Goal: Task Accomplishment & Management: Complete application form

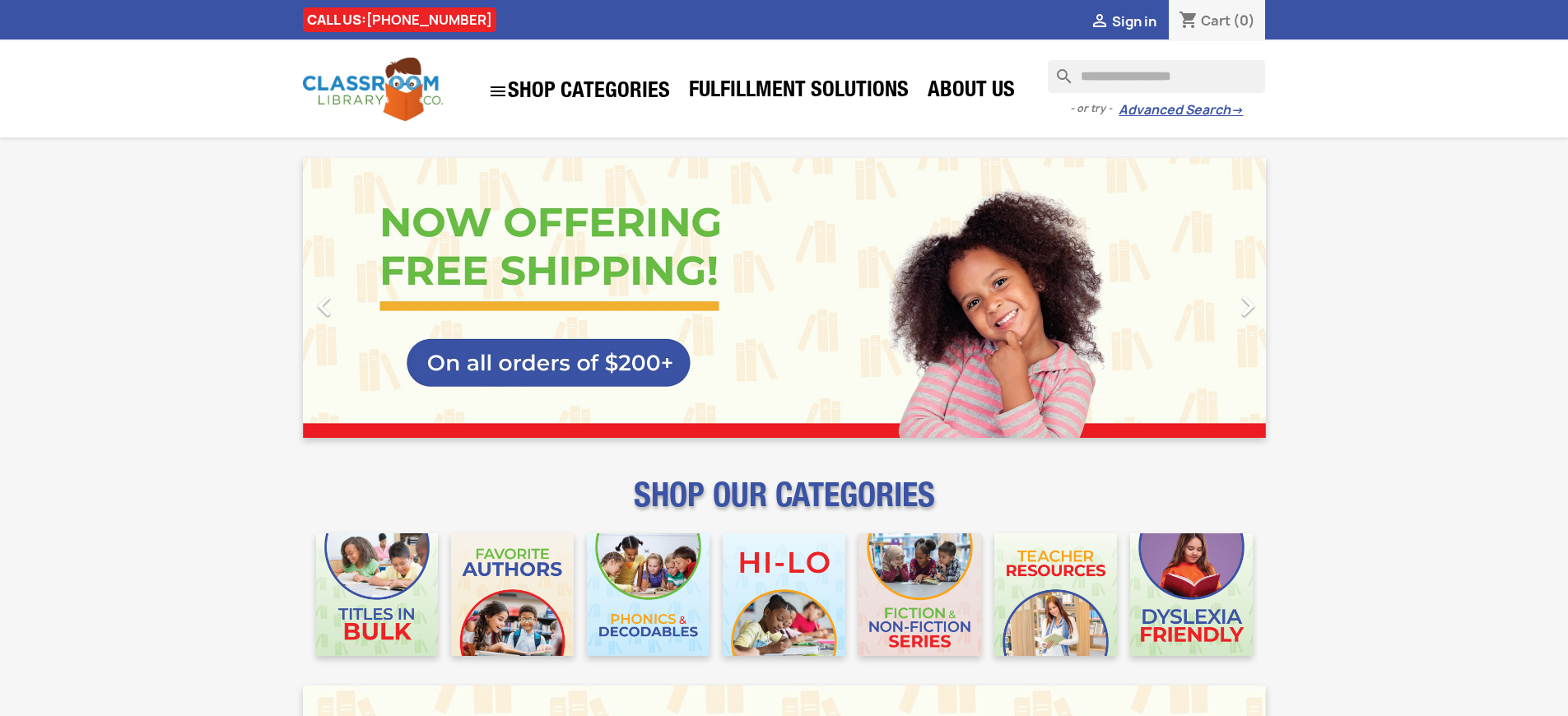
click at [1142, 21] on span "Sign in" at bounding box center [1134, 21] width 45 height 18
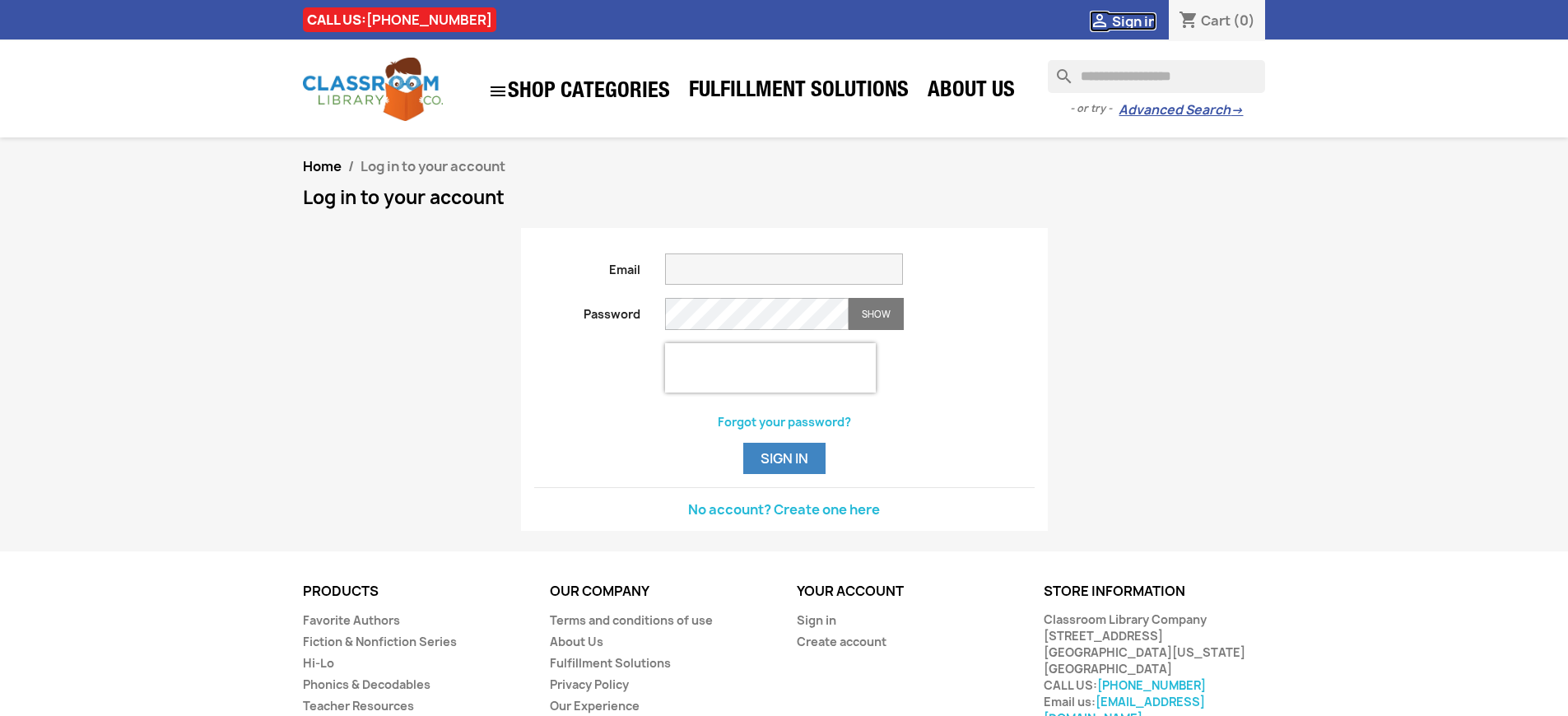
click at [1142, 21] on span "Sign in" at bounding box center [1134, 21] width 45 height 18
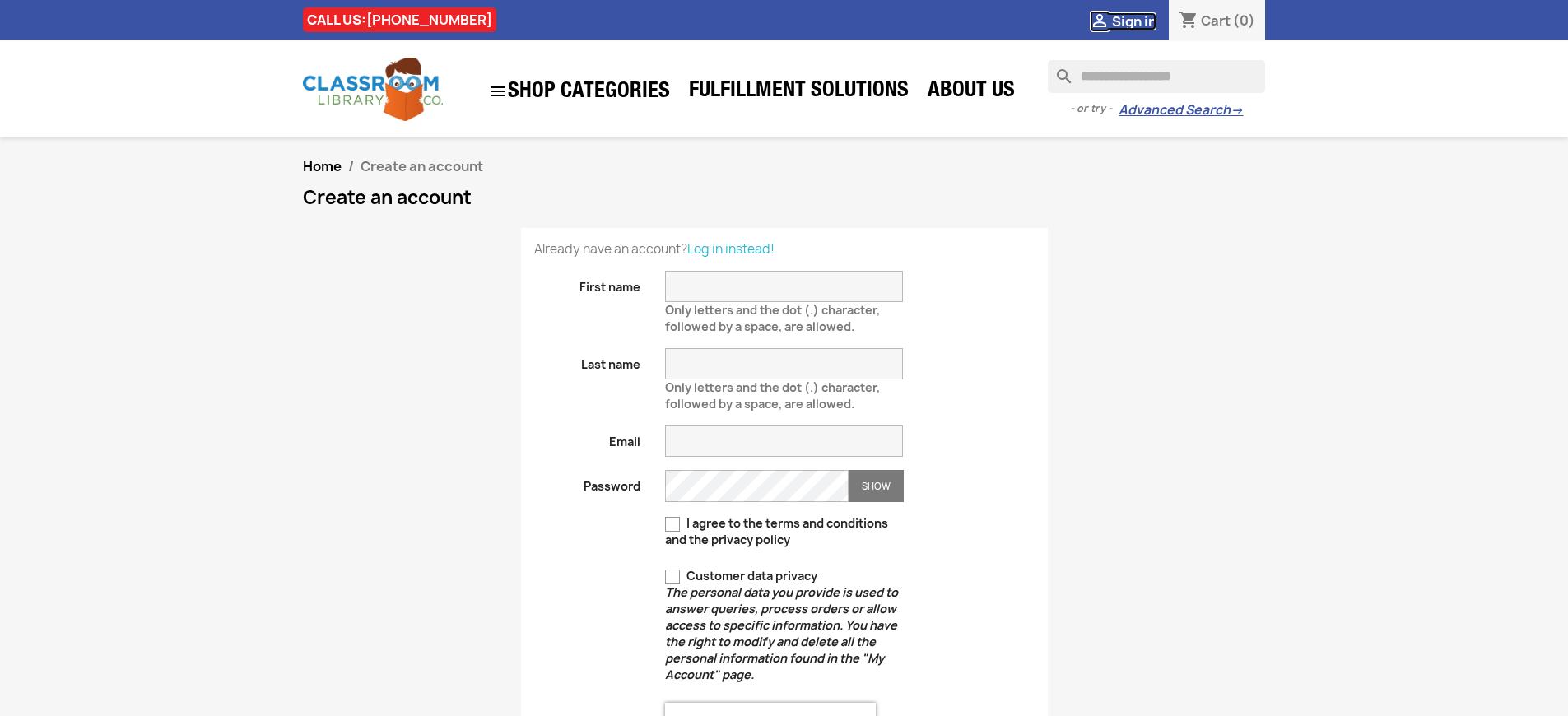
click at [1142, 21] on span "Sign in" at bounding box center [1134, 21] width 45 height 18
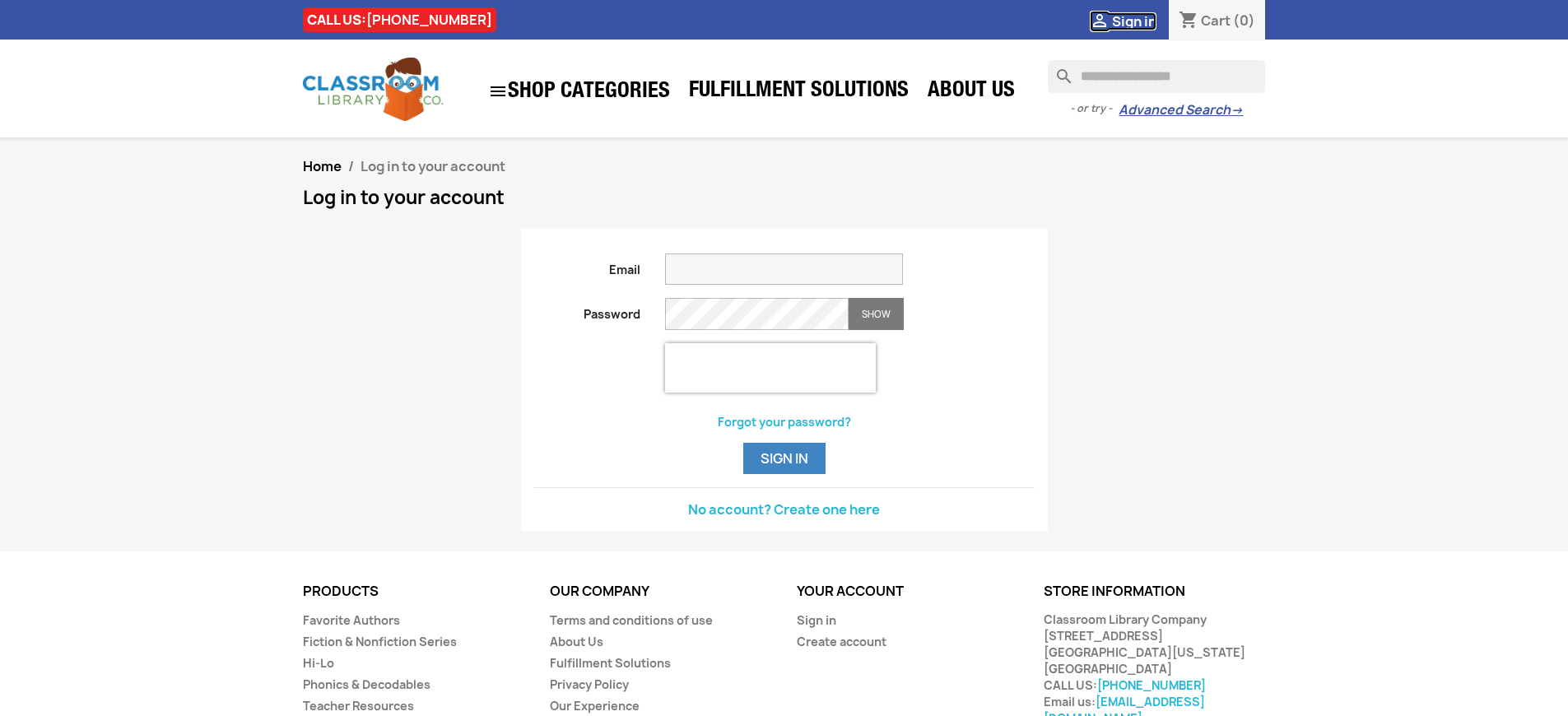
click at [1142, 21] on span "Sign in" at bounding box center [1134, 21] width 45 height 18
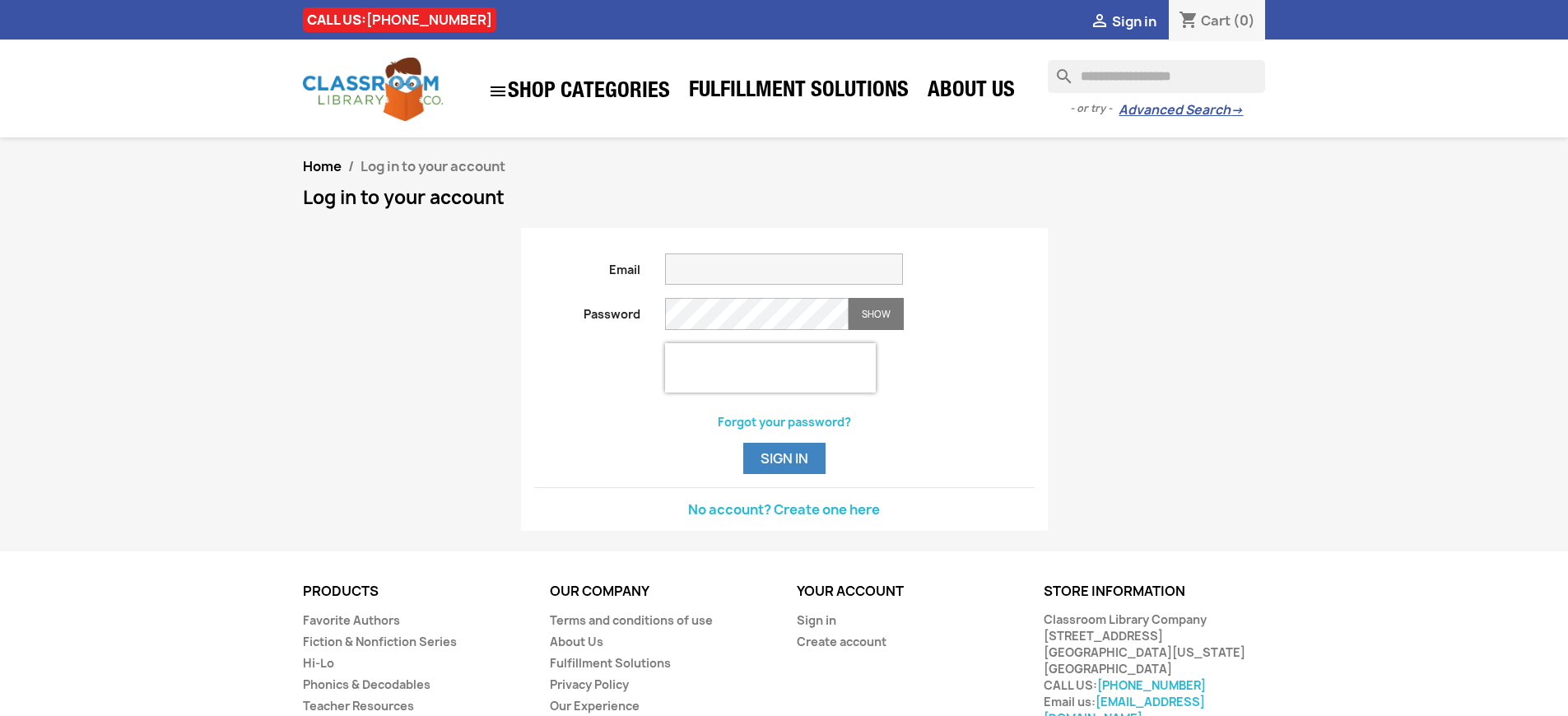
click at [1142, 21] on span "Sign in" at bounding box center [1134, 21] width 45 height 18
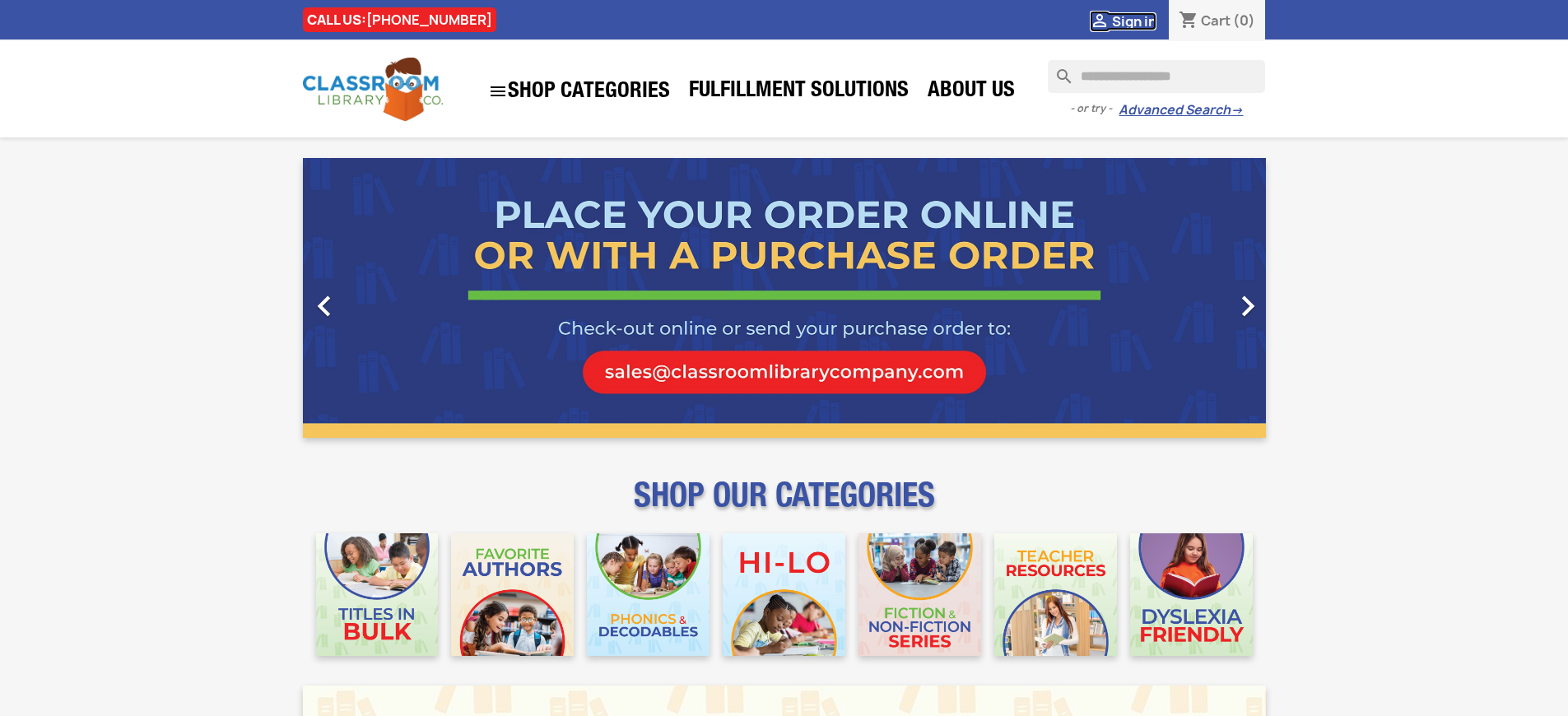
click at [1142, 21] on span "Sign in" at bounding box center [1134, 21] width 45 height 18
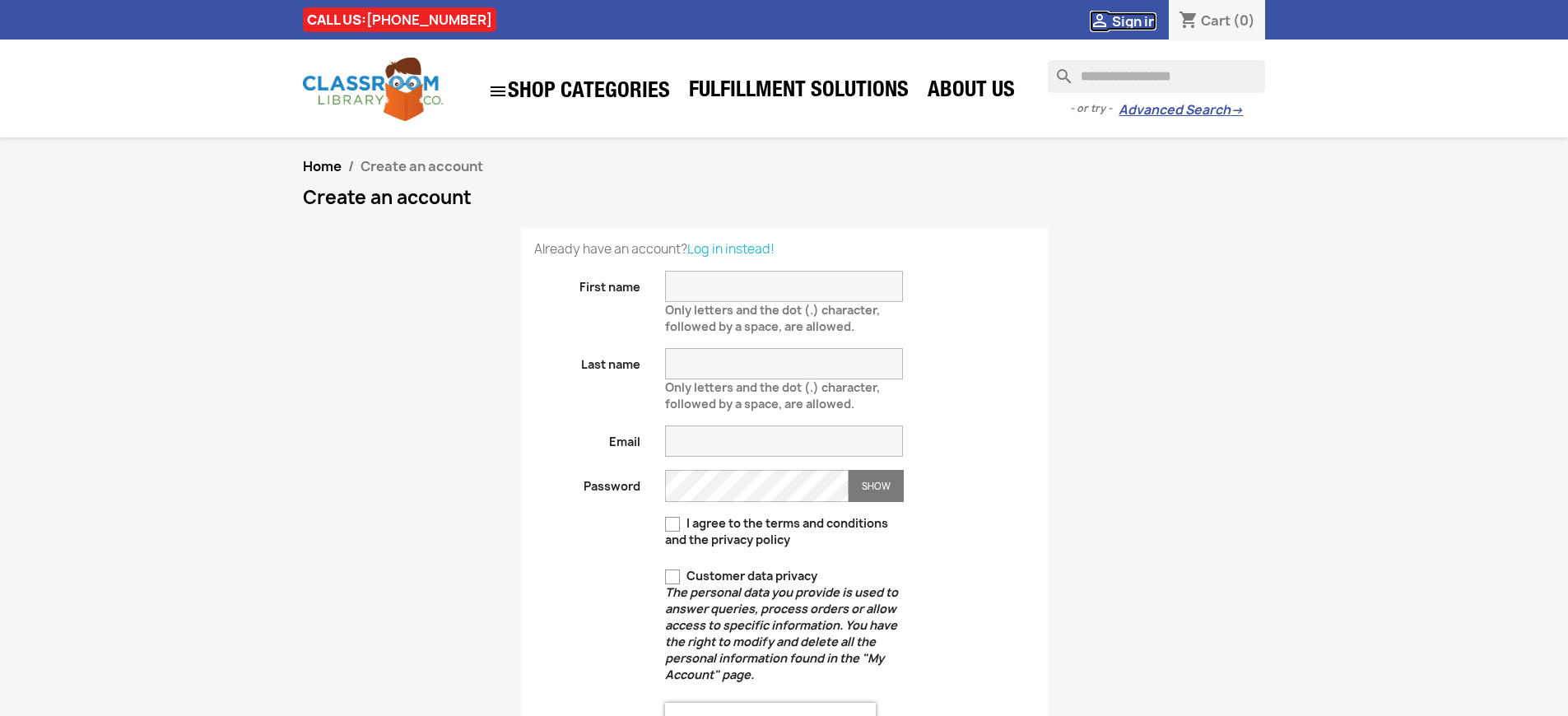
click at [1142, 21] on span "Sign in" at bounding box center [1134, 21] width 45 height 18
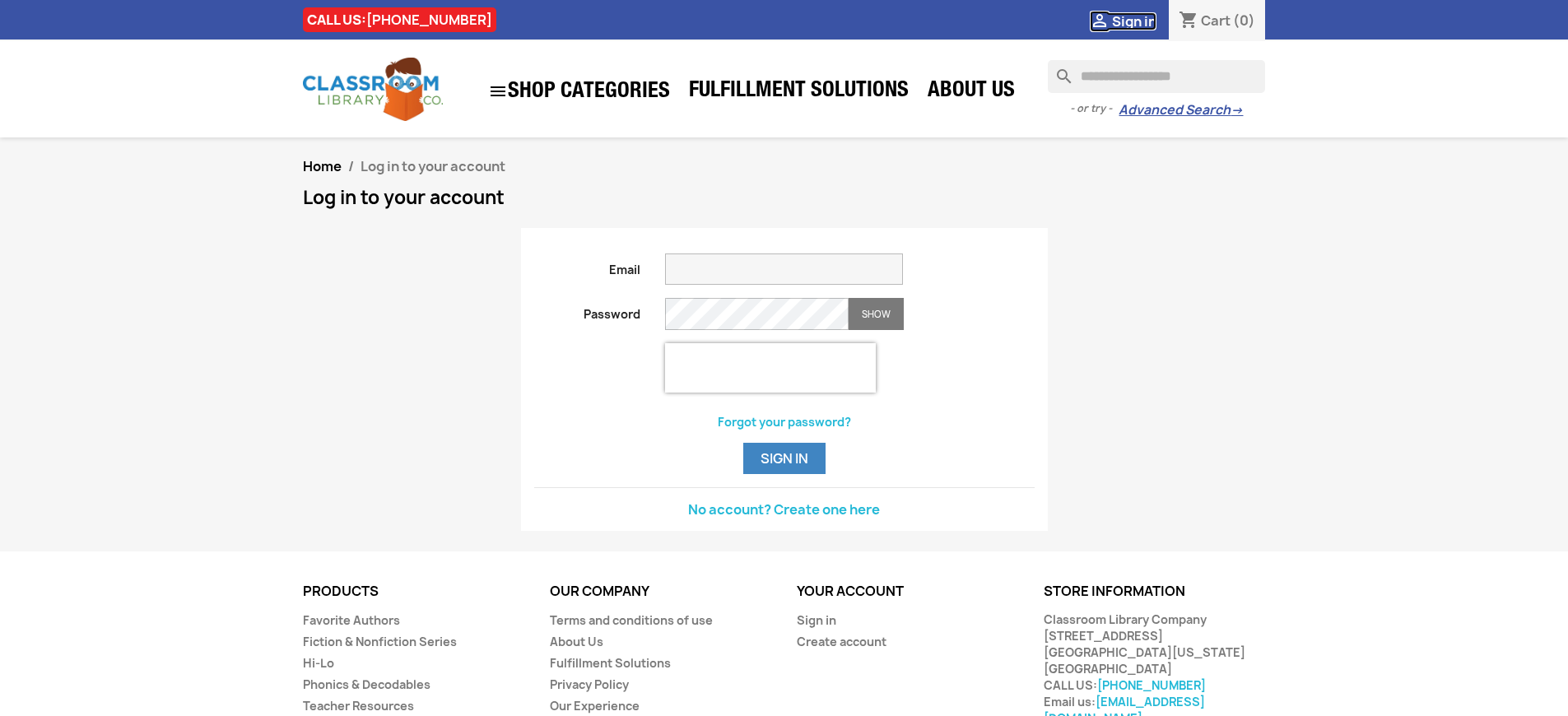
click at [1142, 21] on span "Sign in" at bounding box center [1134, 21] width 45 height 18
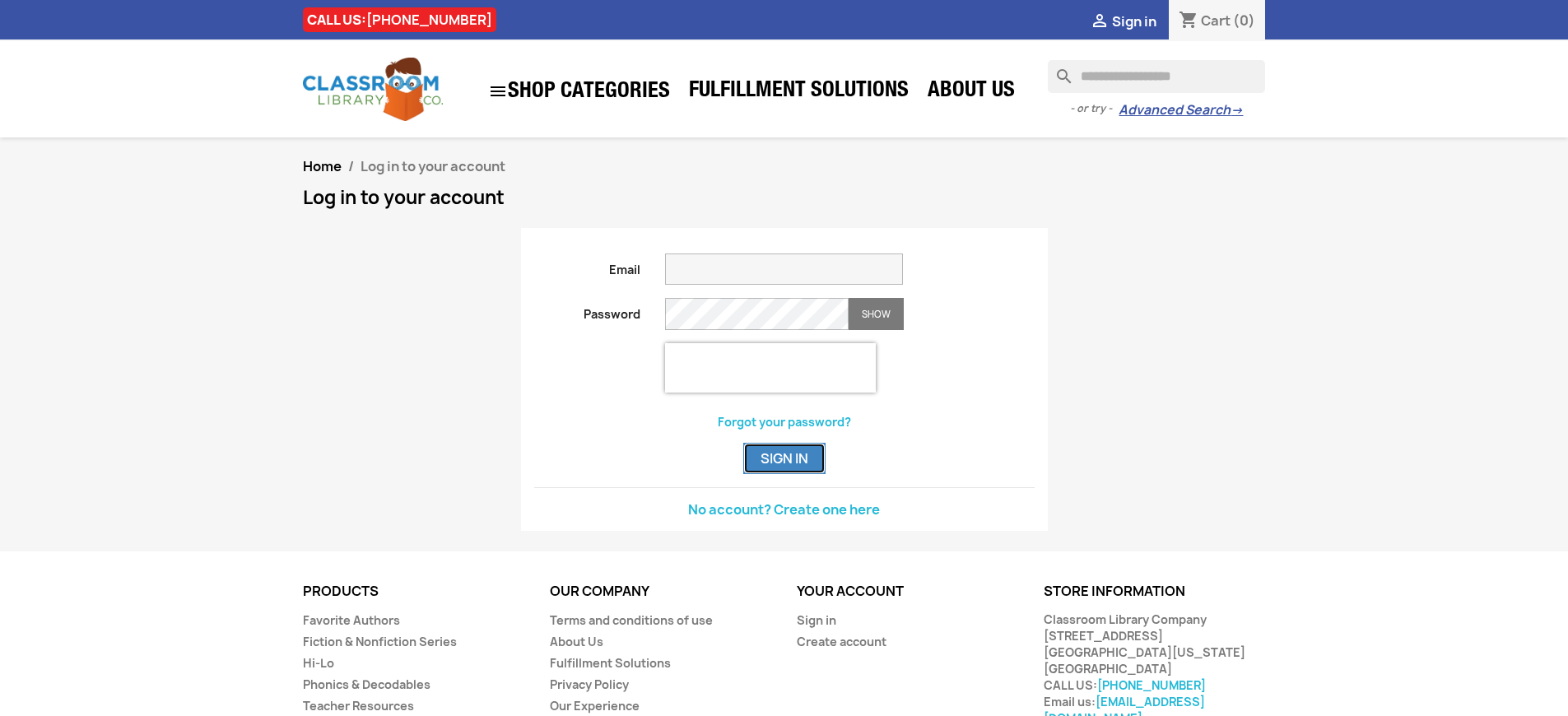
click at [784, 474] on button "Sign in" at bounding box center [784, 459] width 82 height 32
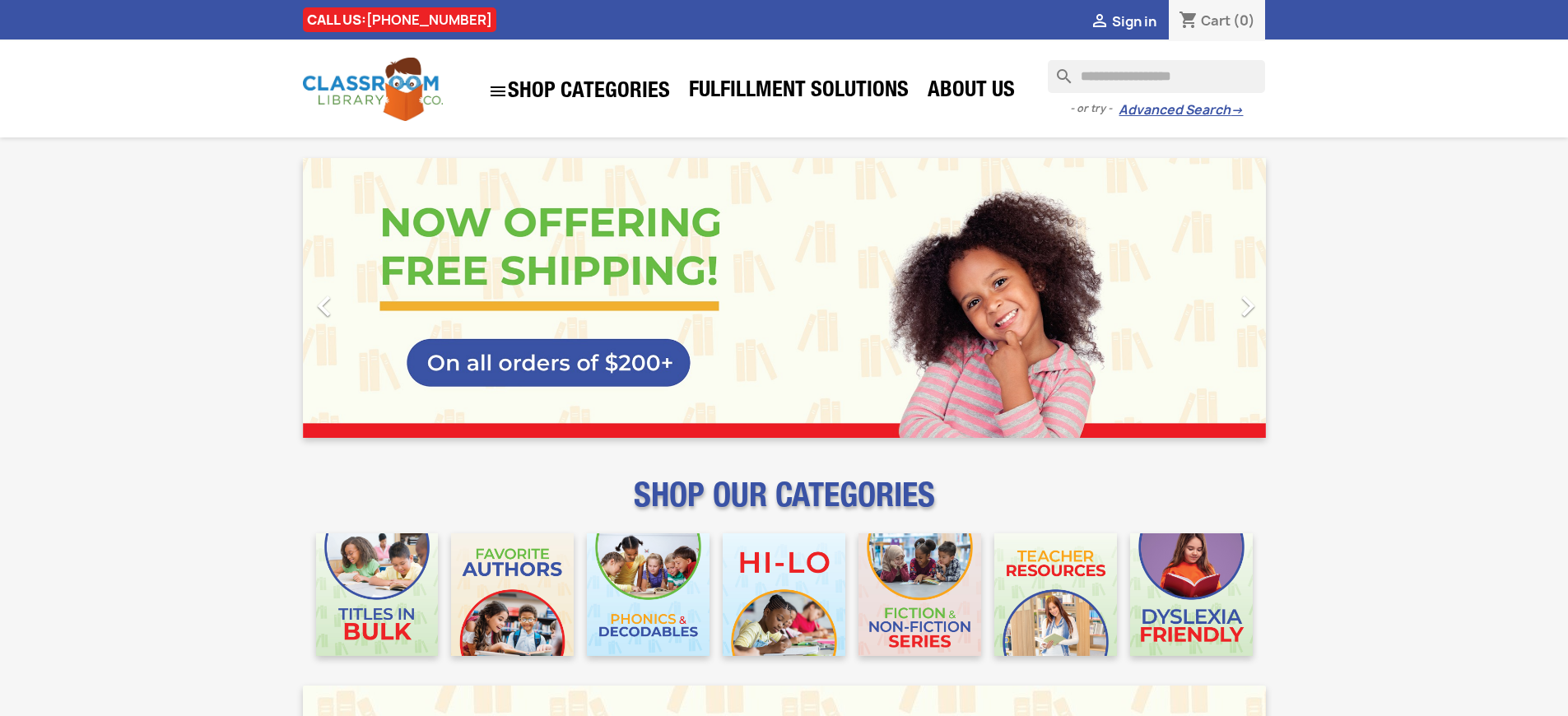
scroll to position [2073, 0]
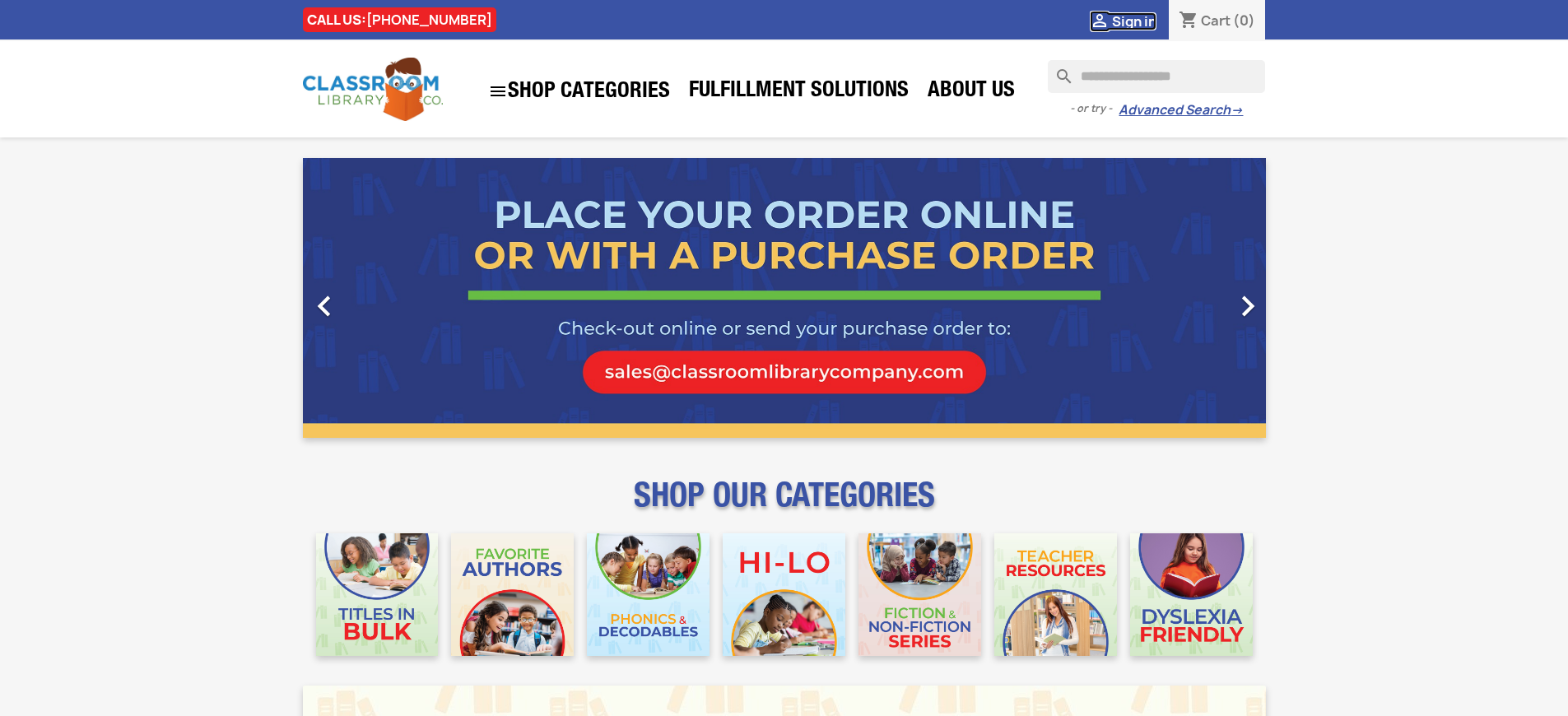
click at [1142, 21] on span "Sign in" at bounding box center [1134, 21] width 45 height 18
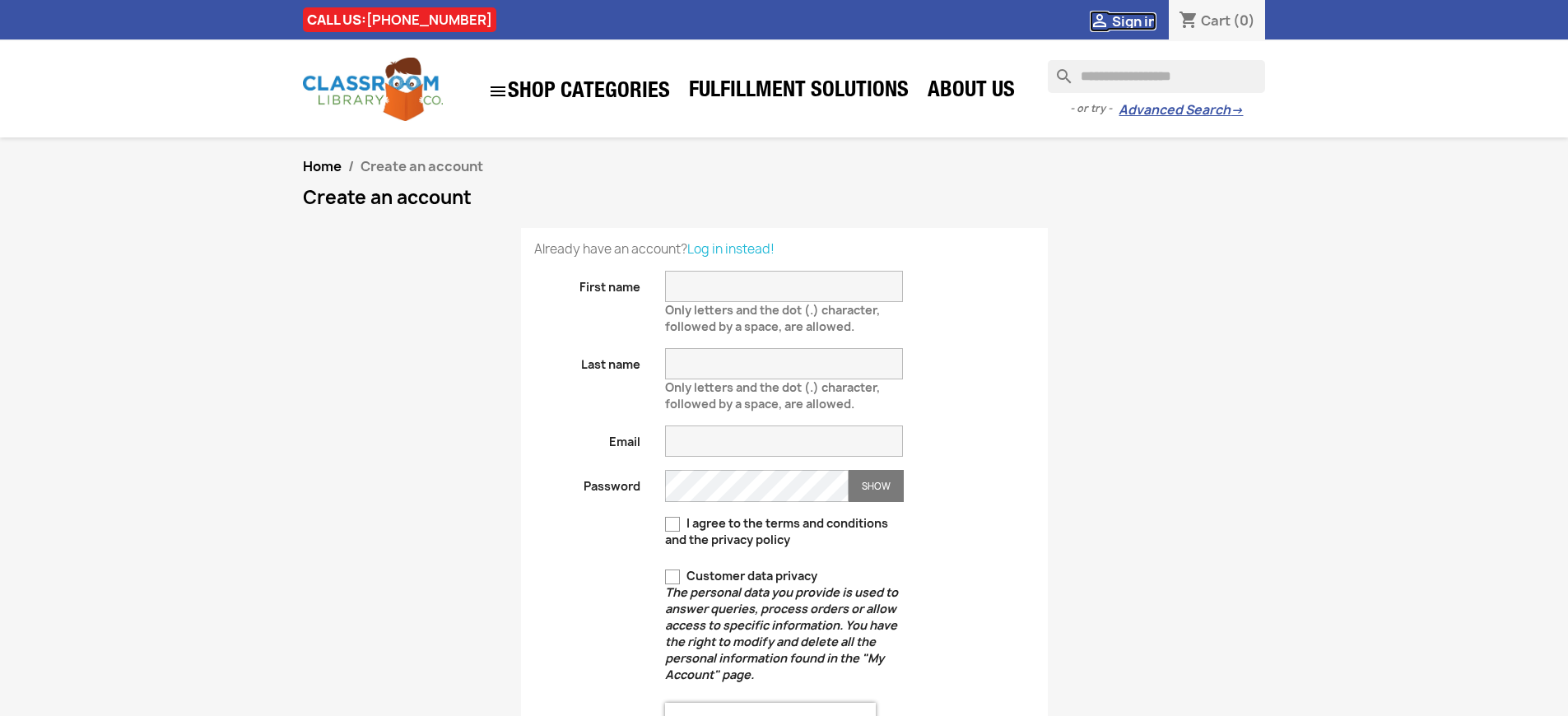
click at [1142, 21] on span "Sign in" at bounding box center [1134, 21] width 45 height 18
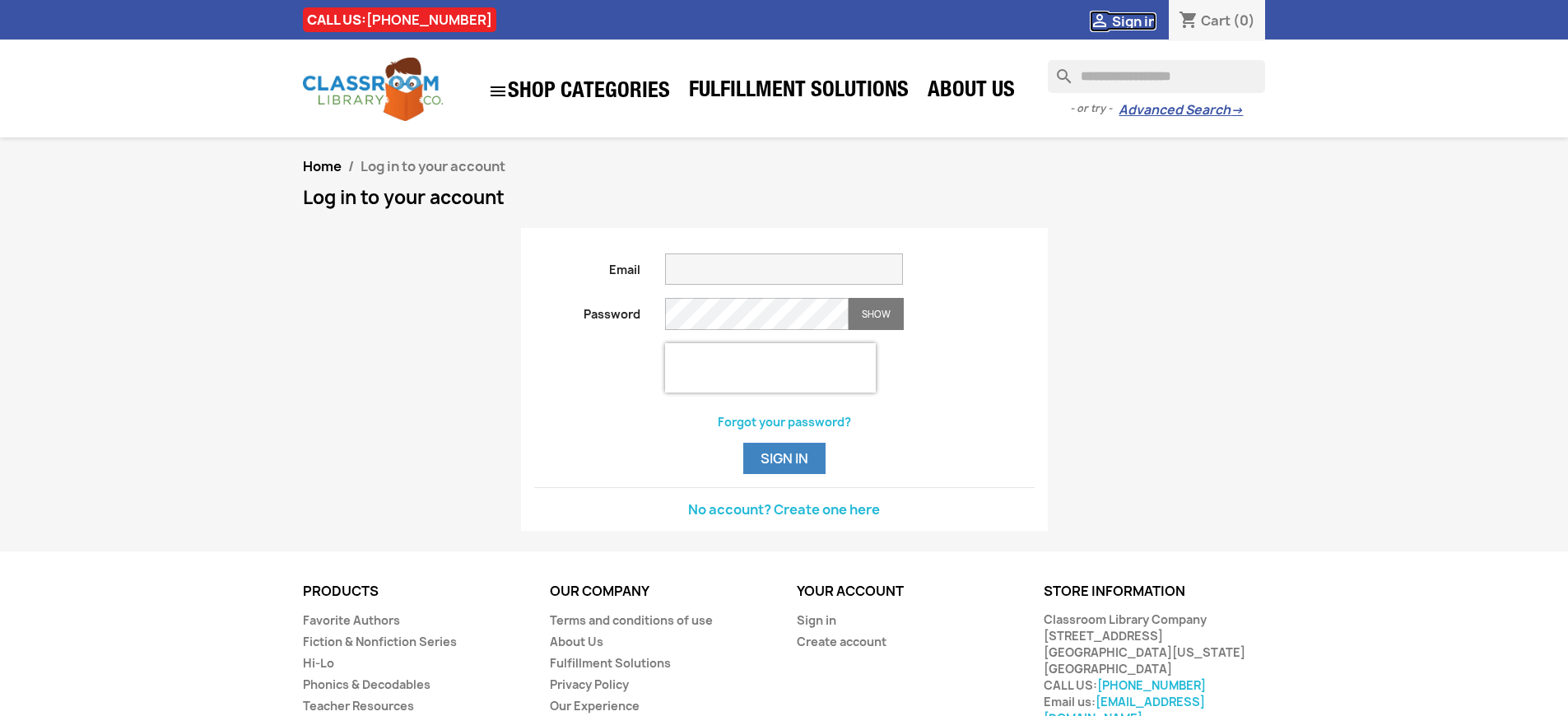
click at [1142, 21] on span "Sign in" at bounding box center [1134, 21] width 45 height 18
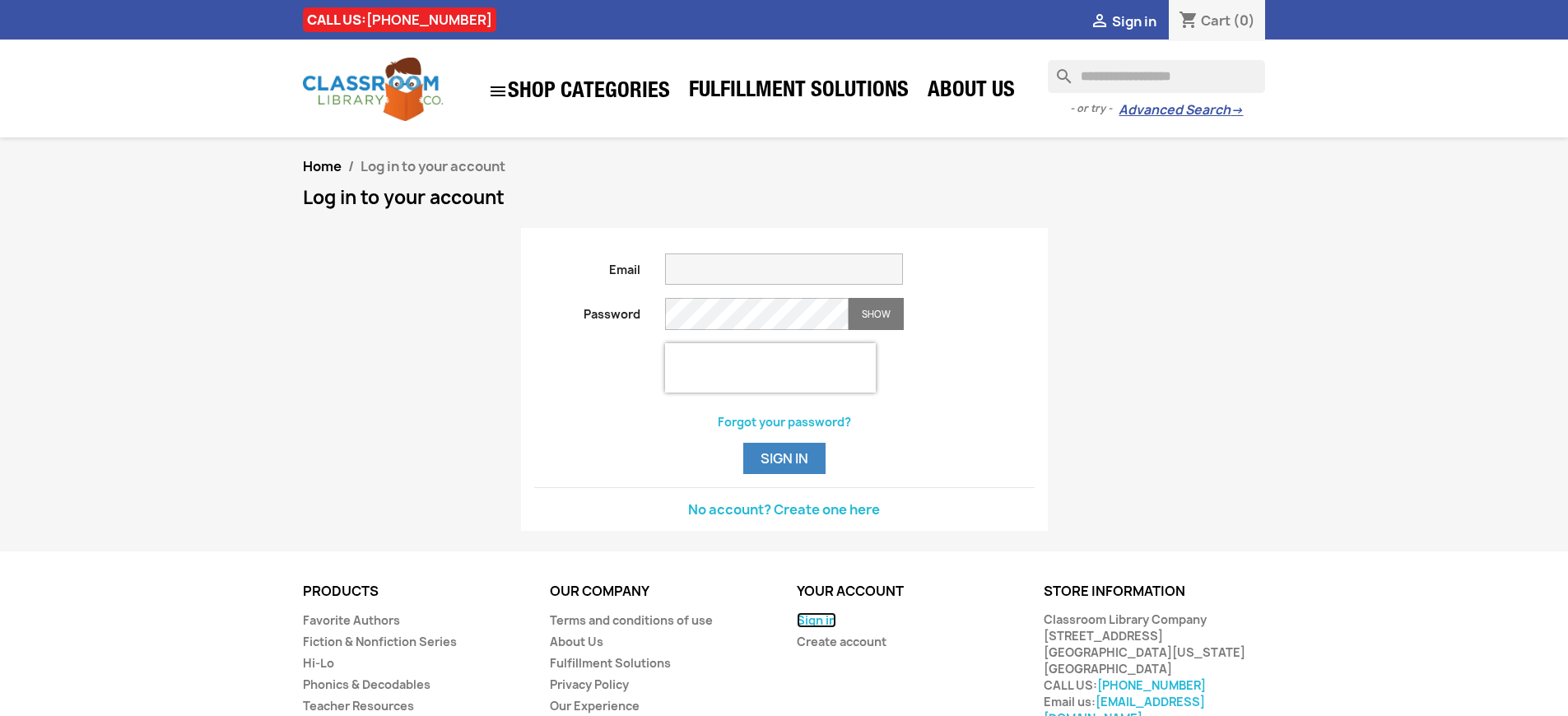
click at [815, 628] on link "Sign in" at bounding box center [816, 621] width 39 height 16
